Goal: Task Accomplishment & Management: Manage account settings

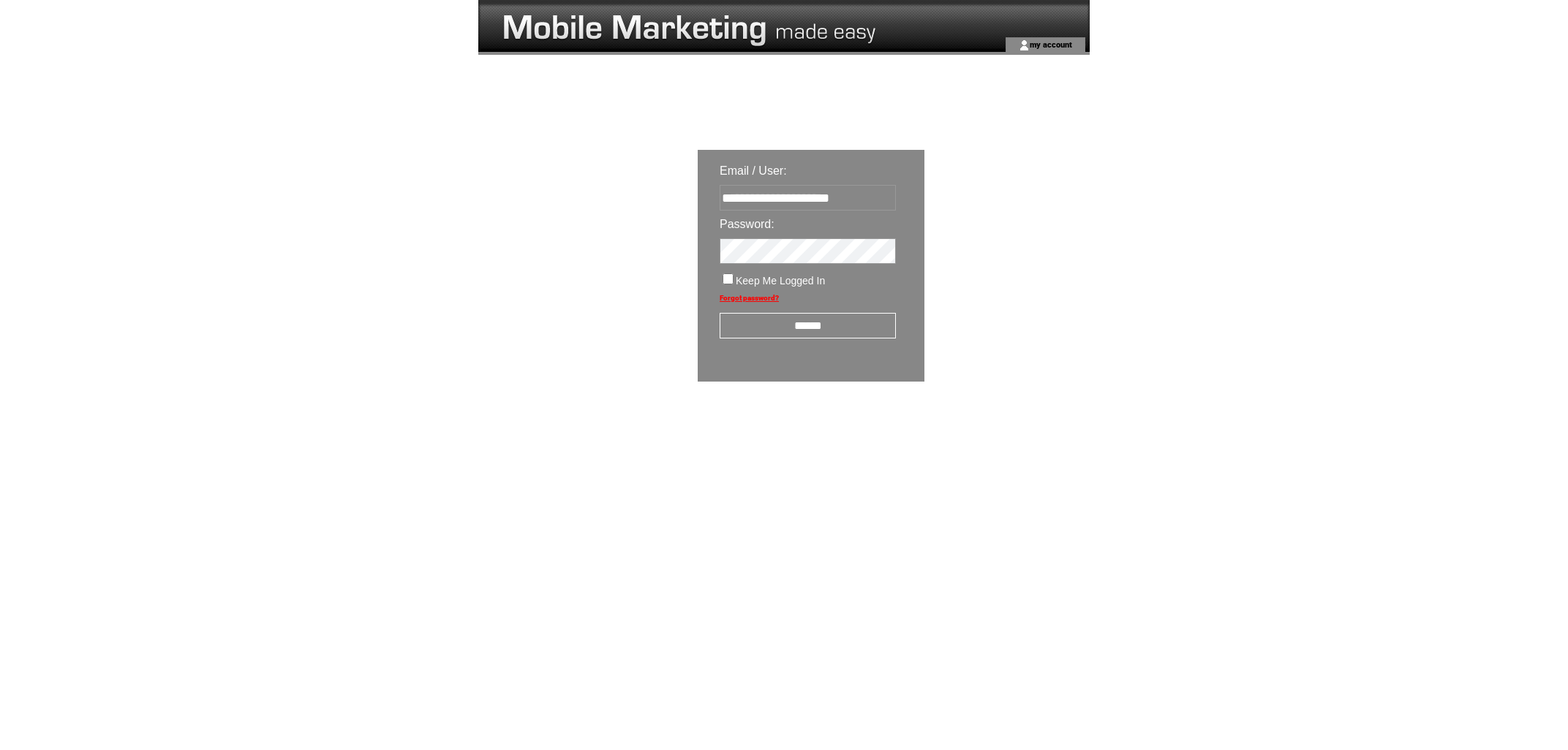
type input "**********"
click at [841, 333] on input "******" at bounding box center [807, 325] width 177 height 25
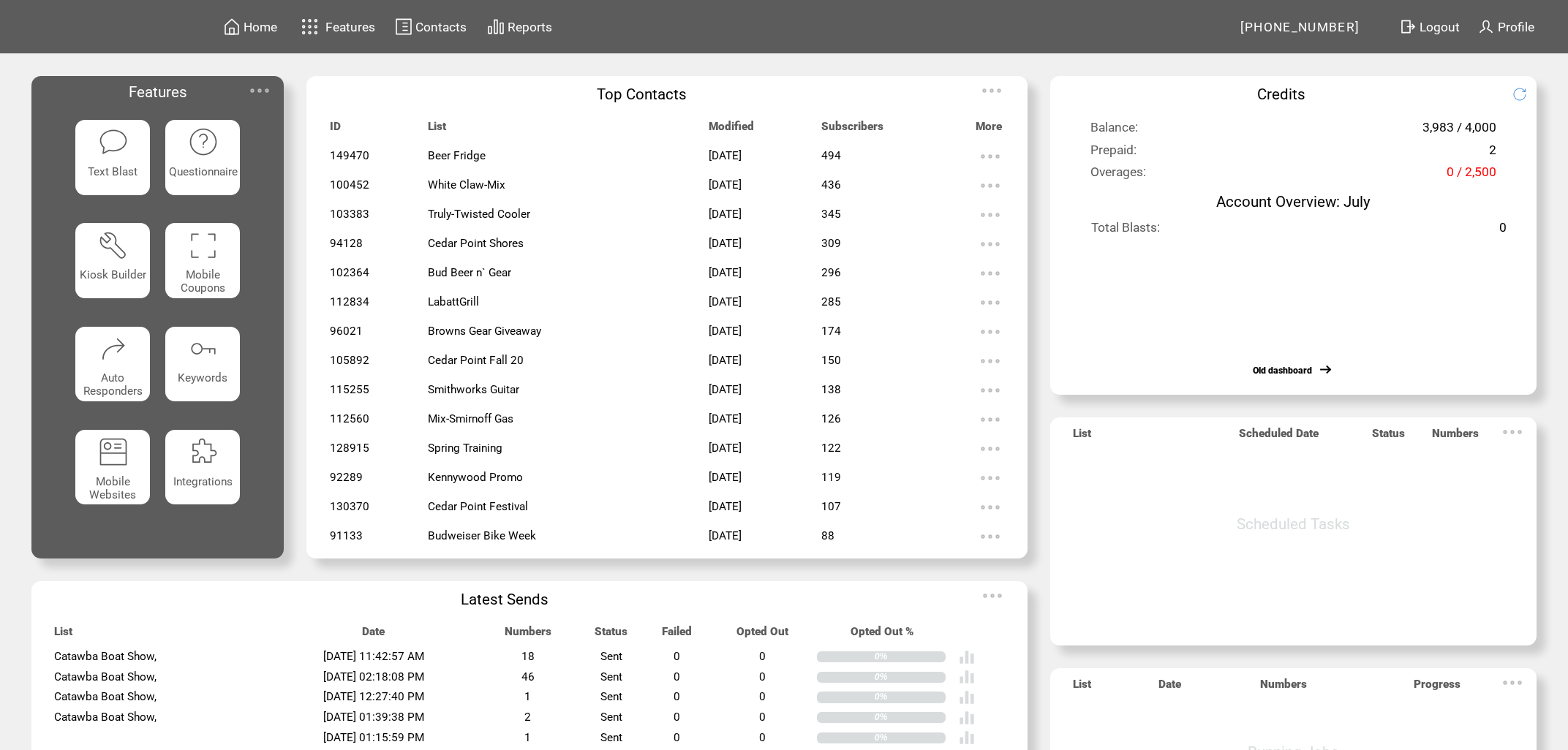
click at [400, 23] on img at bounding box center [404, 26] width 18 height 18
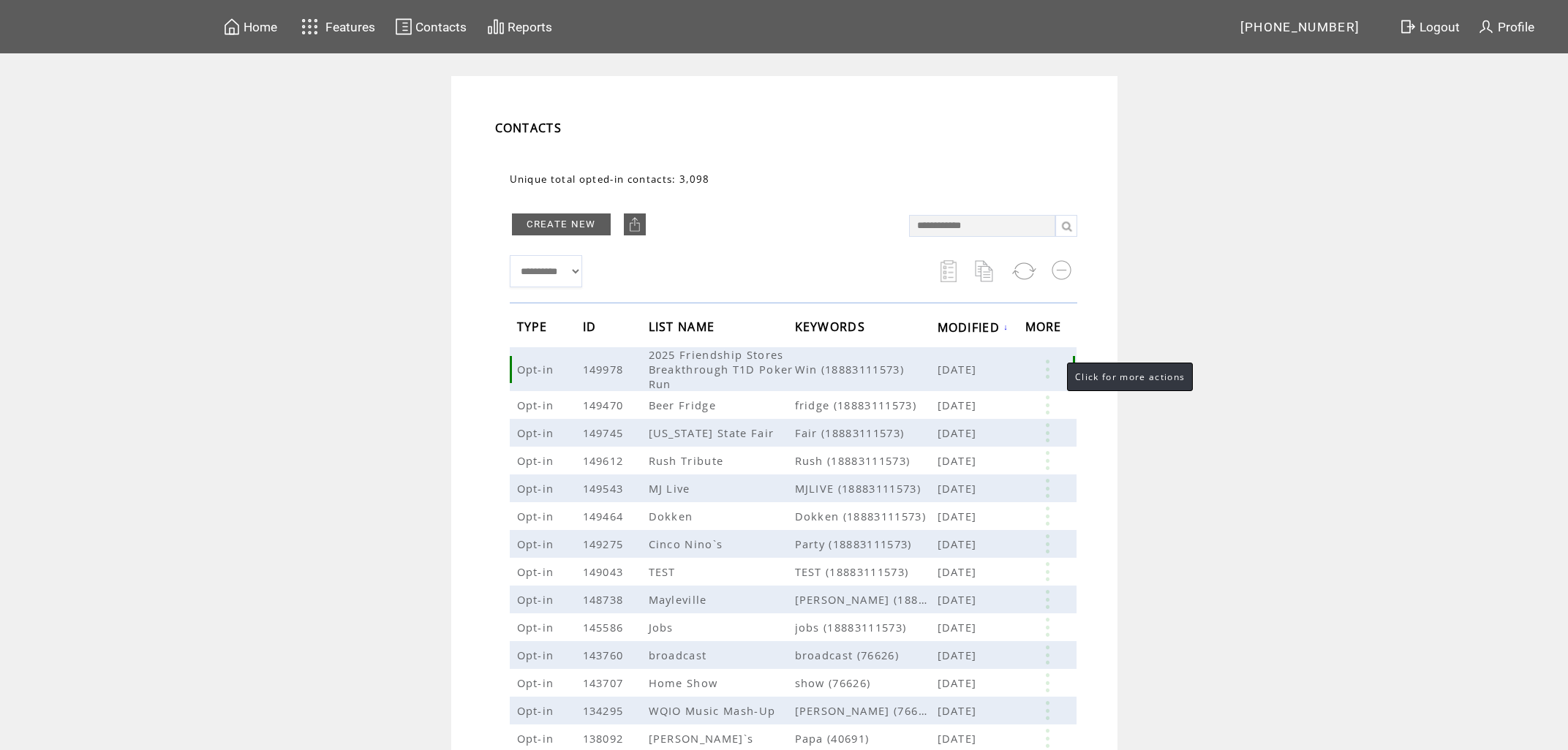
click at [1051, 365] on link at bounding box center [1047, 369] width 44 height 19
click at [960, 410] on link "4" at bounding box center [994, 410] width 73 height 22
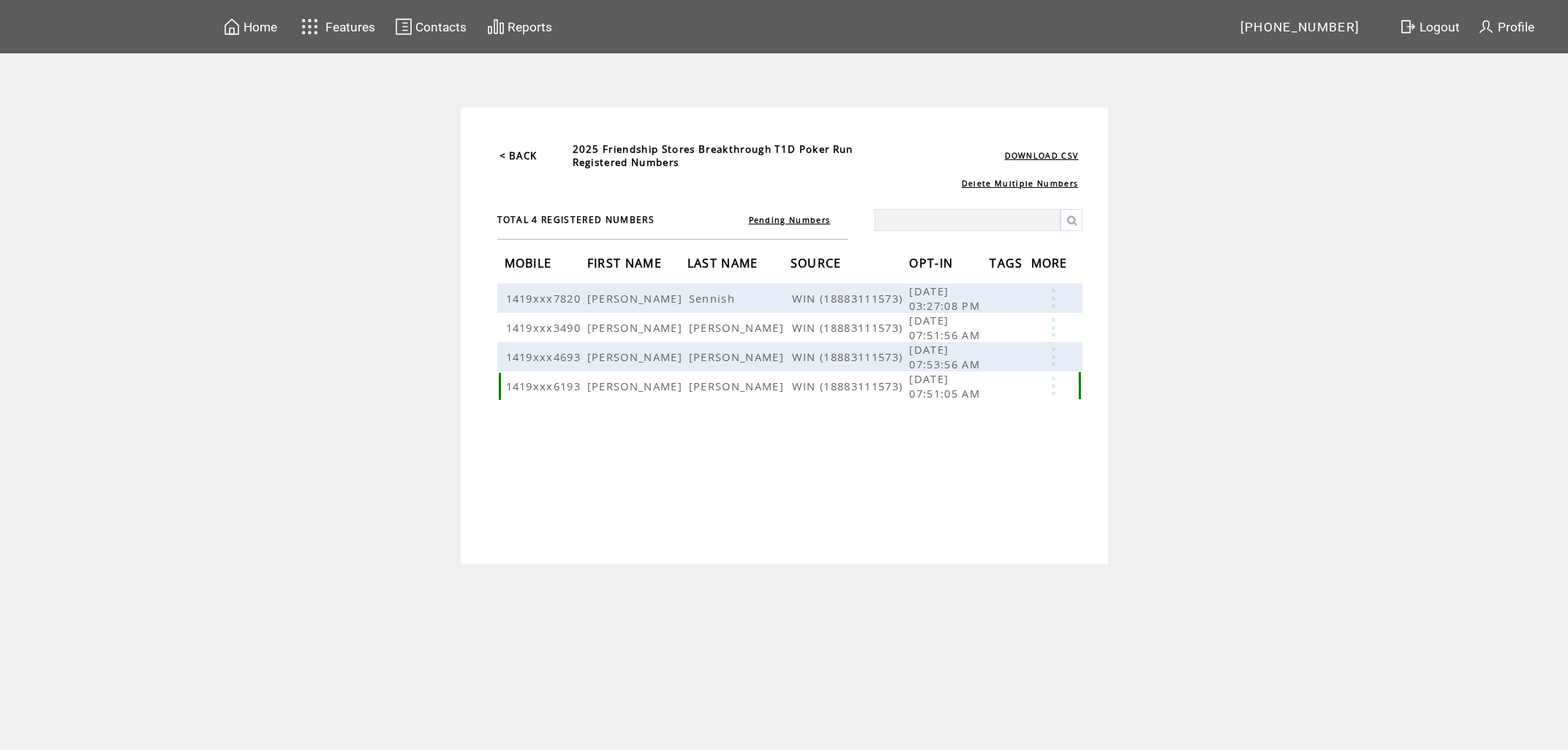
click at [1054, 382] on link at bounding box center [1053, 386] width 44 height 19
click at [963, 402] on link "EDIT" at bounding box center [974, 405] width 24 height 13
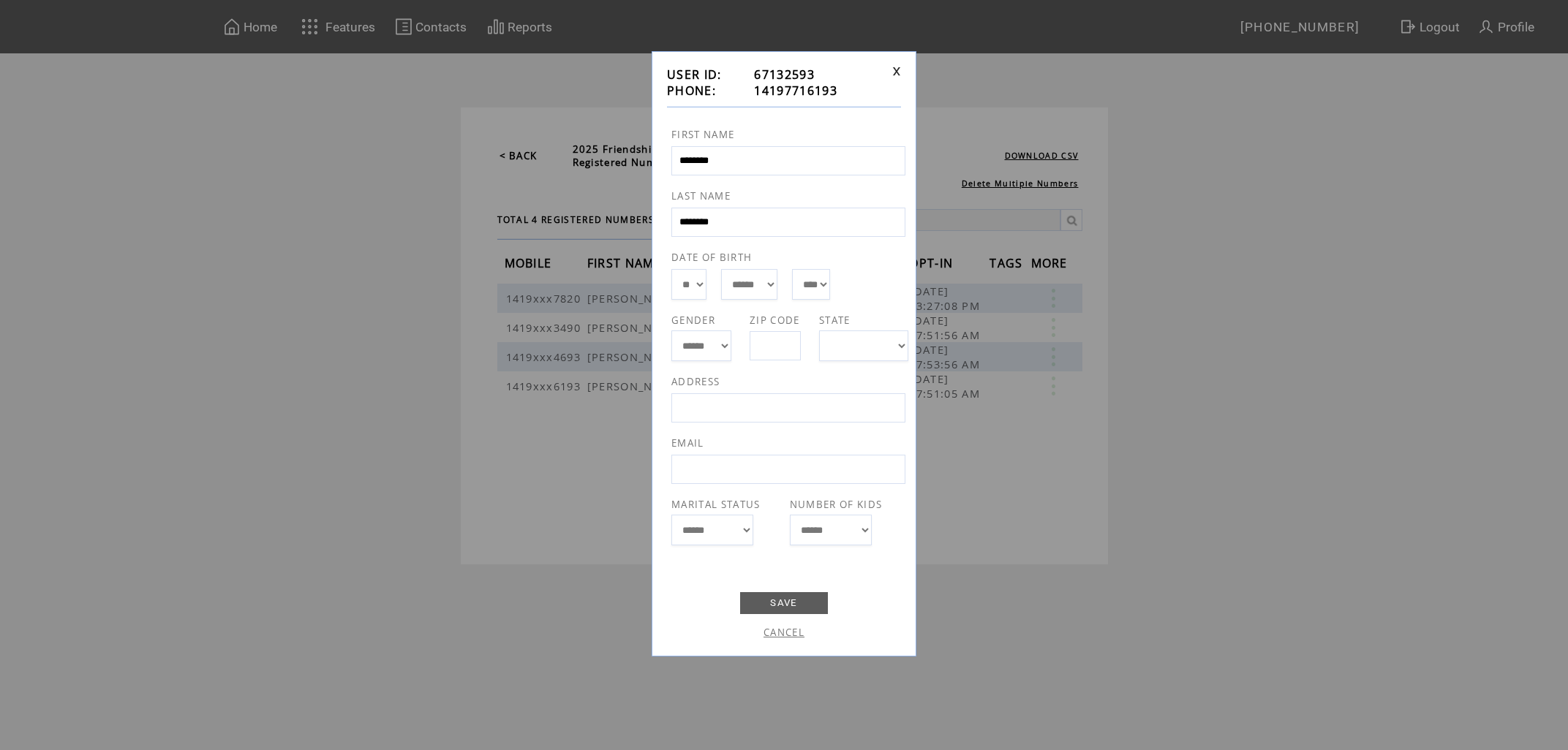
click at [896, 71] on link at bounding box center [896, 71] width 8 height 9
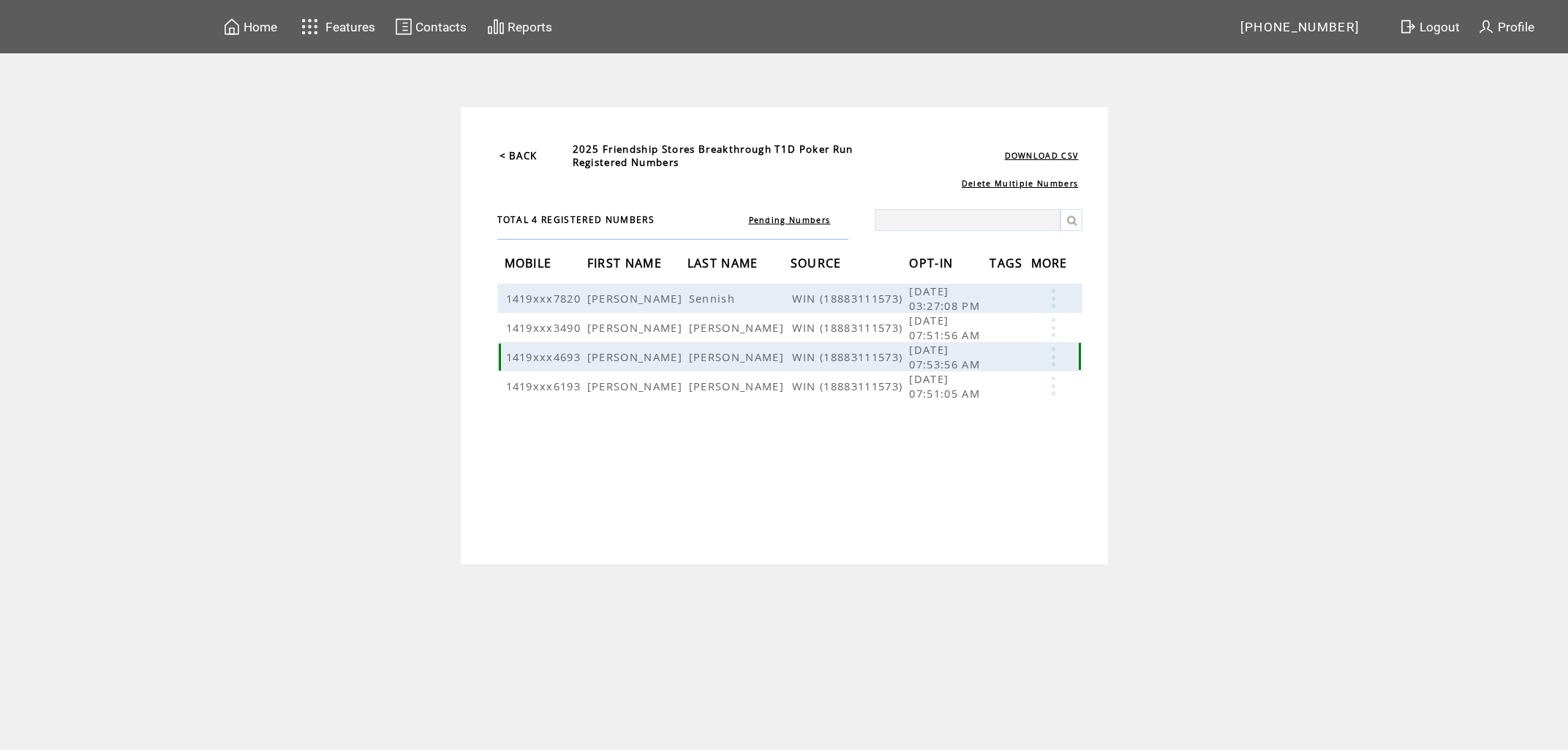
click at [1054, 348] on link at bounding box center [1053, 357] width 44 height 19
click at [967, 370] on link "EDIT" at bounding box center [974, 370] width 24 height 13
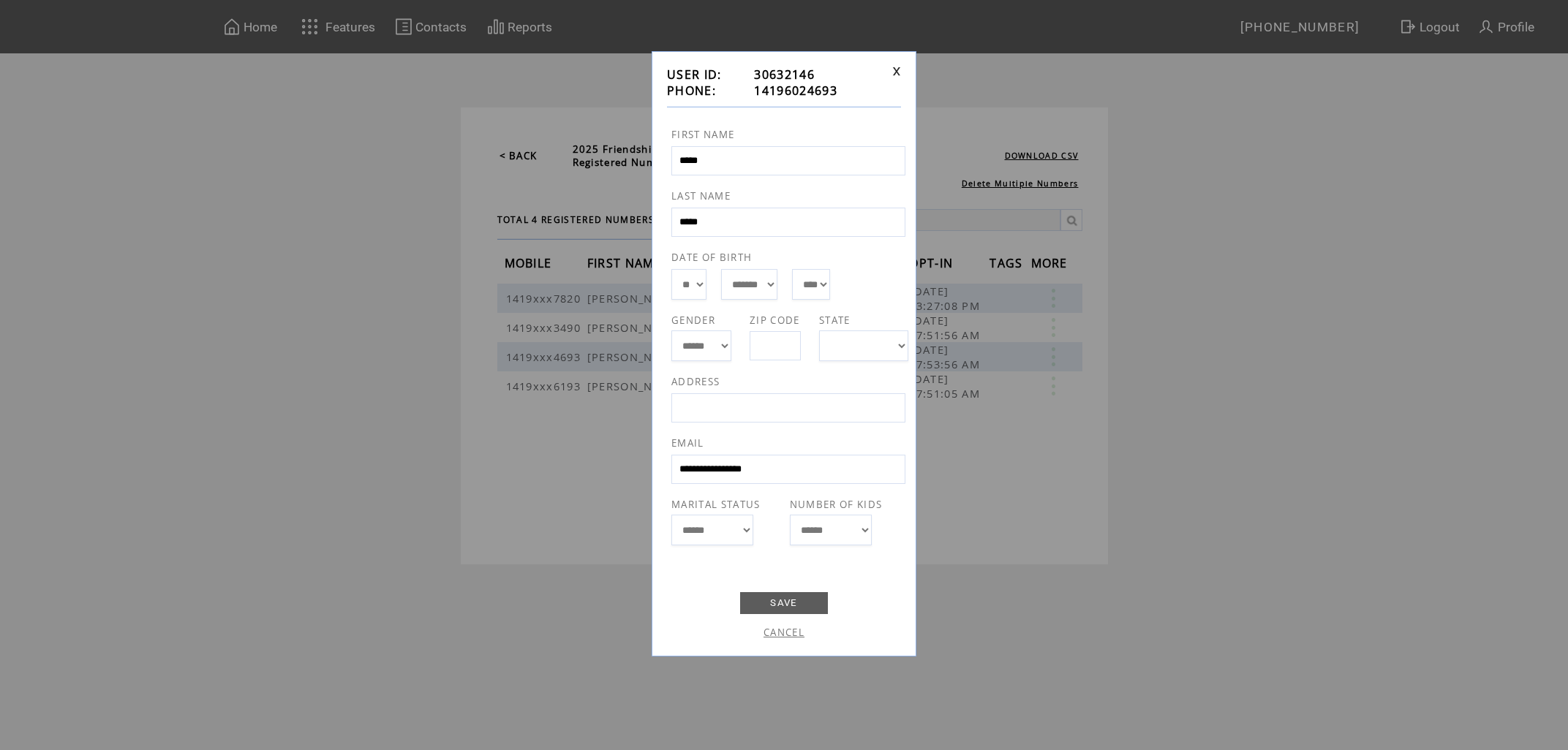
click at [891, 68] on td at bounding box center [894, 83] width 14 height 32
click at [895, 71] on link at bounding box center [896, 71] width 8 height 9
